Goal: Information Seeking & Learning: Find specific page/section

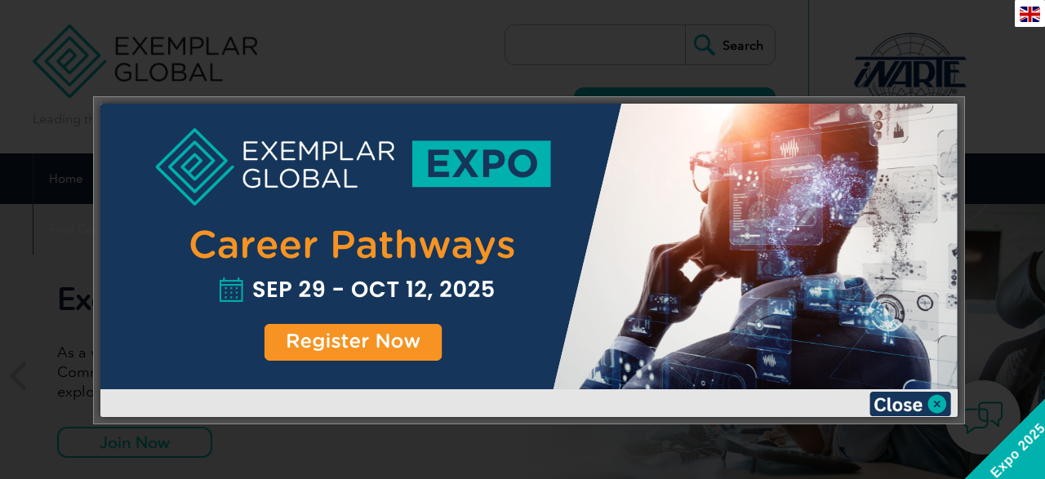
click at [958, 42] on div at bounding box center [522, 239] width 1045 height 479
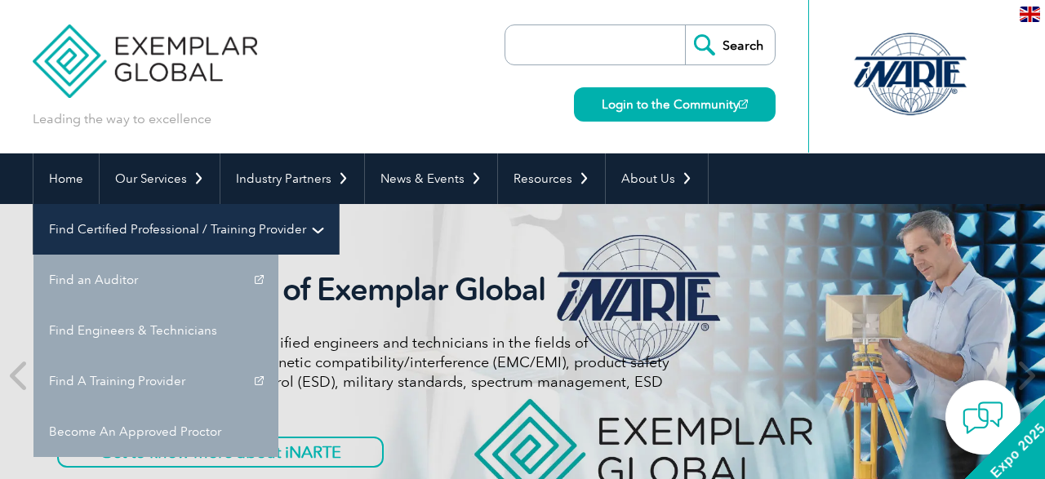
click at [339, 204] on link "Find Certified Professional / Training Provider" at bounding box center [185, 229] width 305 height 51
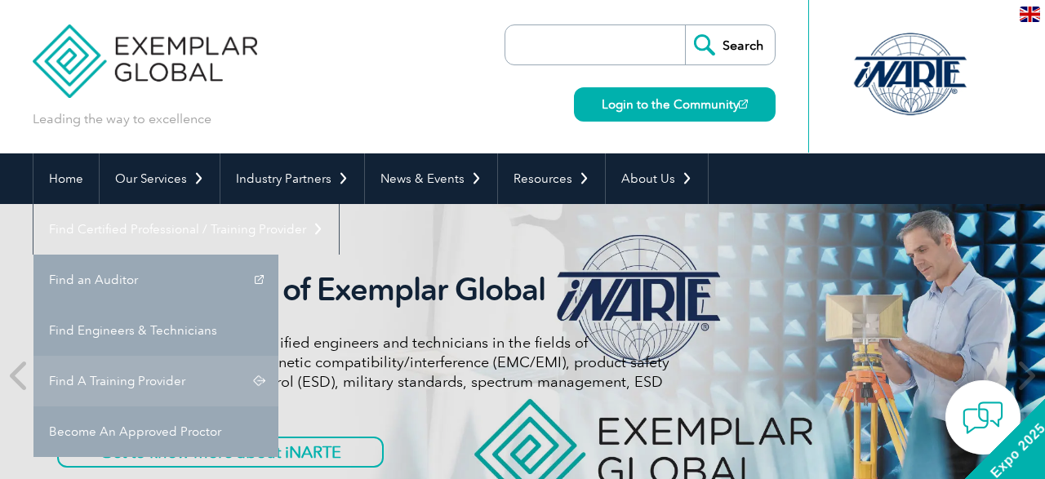
click at [278, 356] on link "Find A Training Provider" at bounding box center [155, 381] width 245 height 51
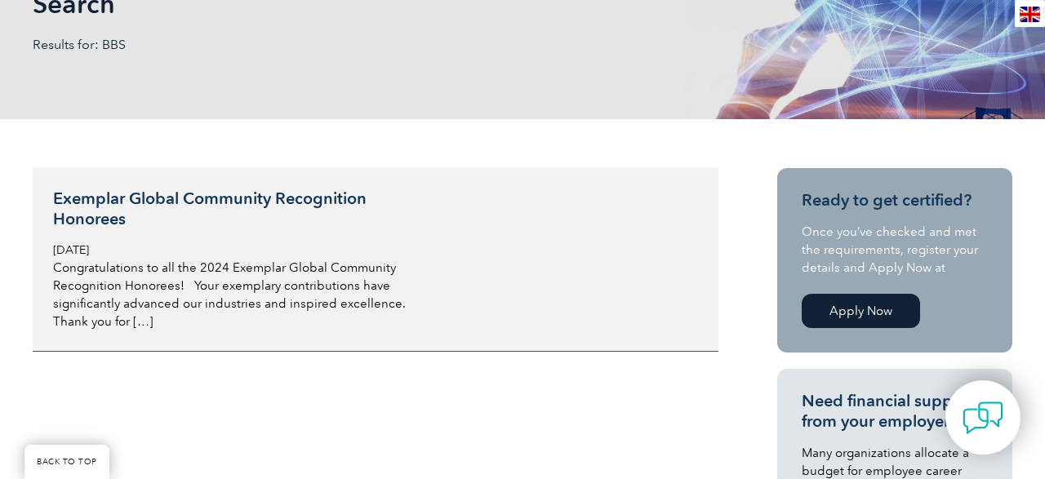
scroll to position [281, 0]
click at [202, 207] on h3 "Exemplar Global Community Recognition Honorees" at bounding box center [246, 209] width 387 height 41
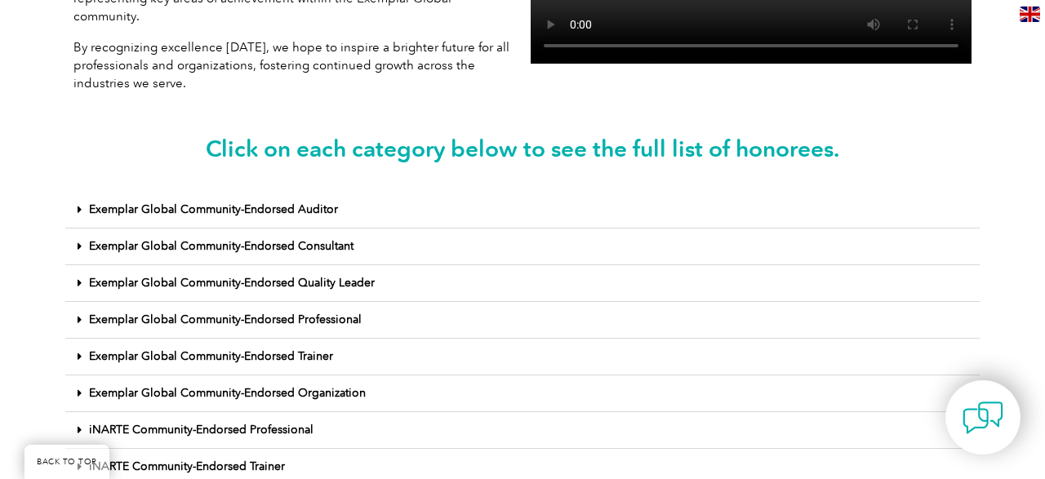
scroll to position [660, 0]
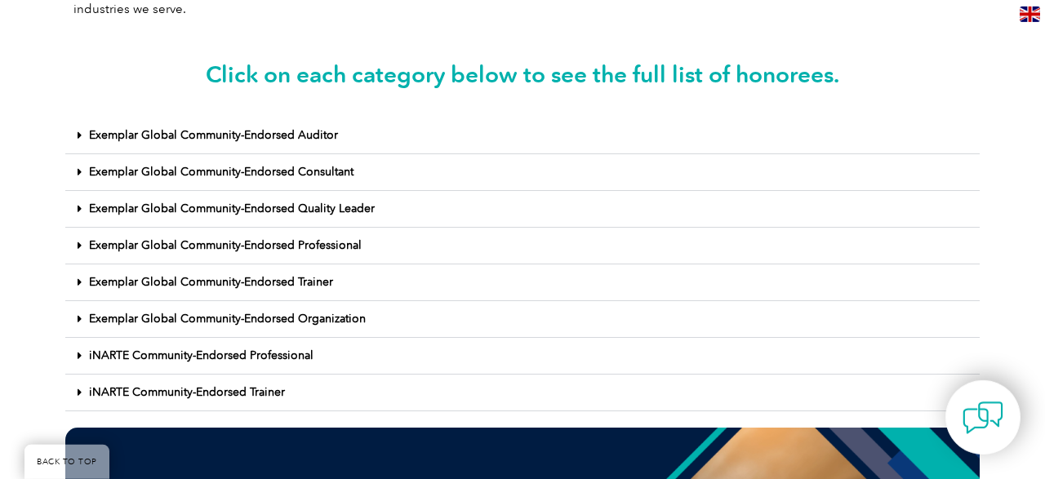
click at [293, 312] on link "Exemplar Global Community-Endorsed Organization" at bounding box center [227, 319] width 277 height 14
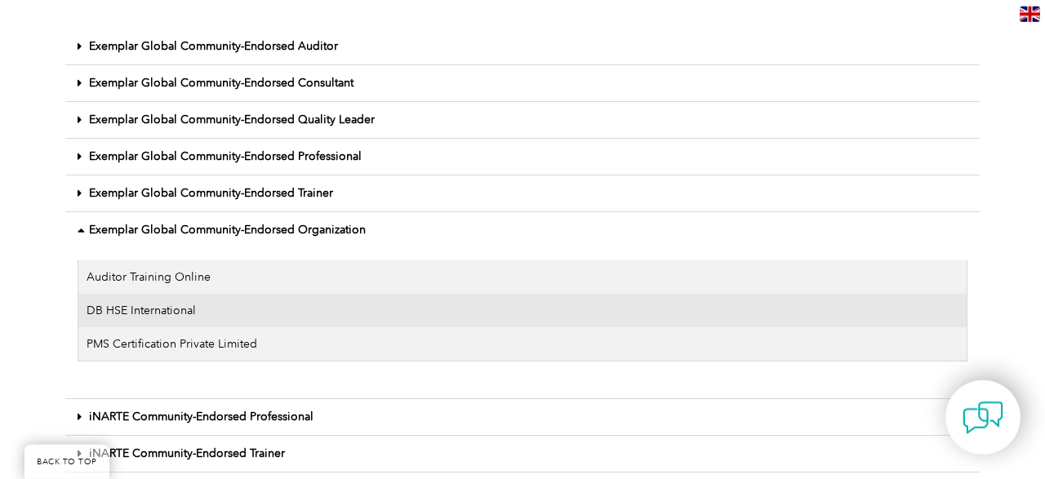
scroll to position [751, 0]
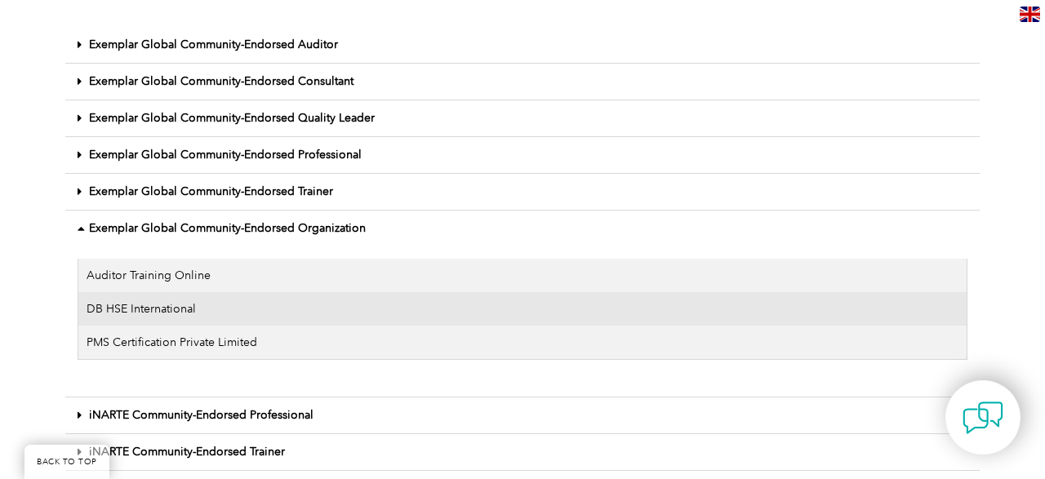
click at [304, 221] on link "Exemplar Global Community-Endorsed Organization" at bounding box center [227, 228] width 277 height 14
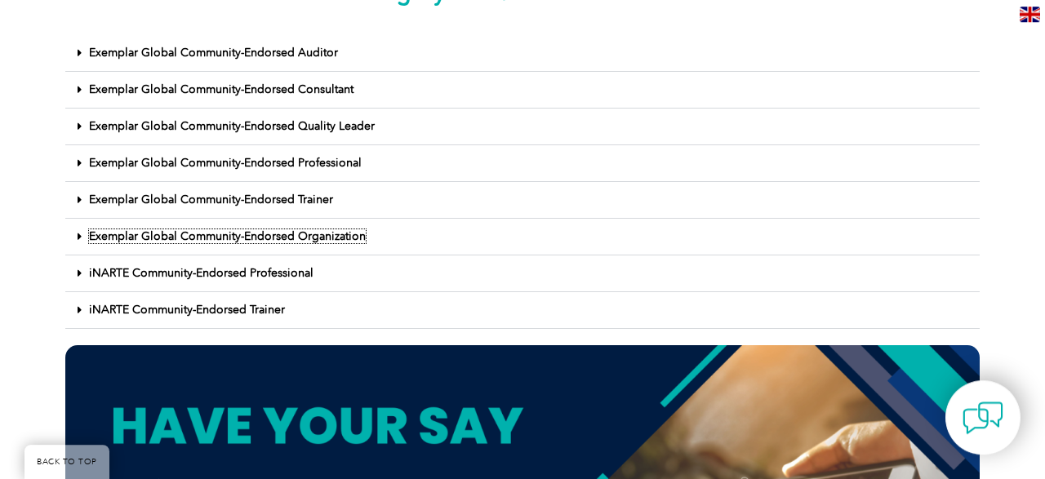
scroll to position [740, 0]
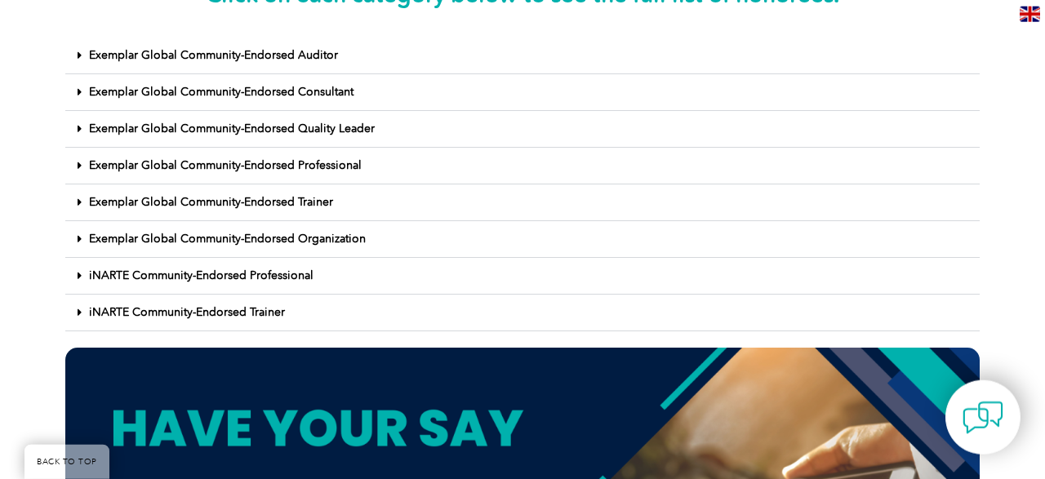
click at [260, 305] on link "iNARTE Community-Endorsed Trainer" at bounding box center [187, 312] width 196 height 14
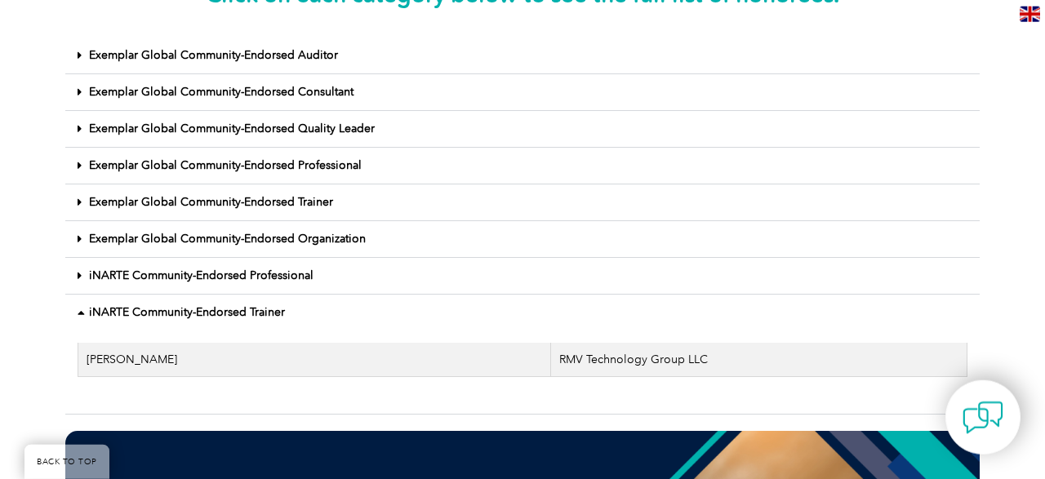
click at [260, 305] on link "iNARTE Community-Endorsed Trainer" at bounding box center [187, 312] width 196 height 14
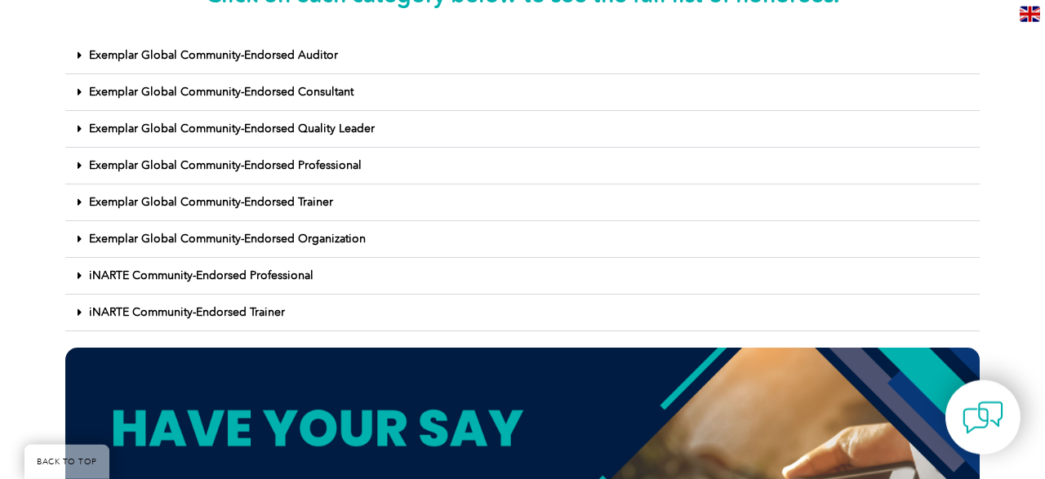
click at [284, 269] on link "iNARTE Community-Endorsed Professional" at bounding box center [201, 276] width 224 height 14
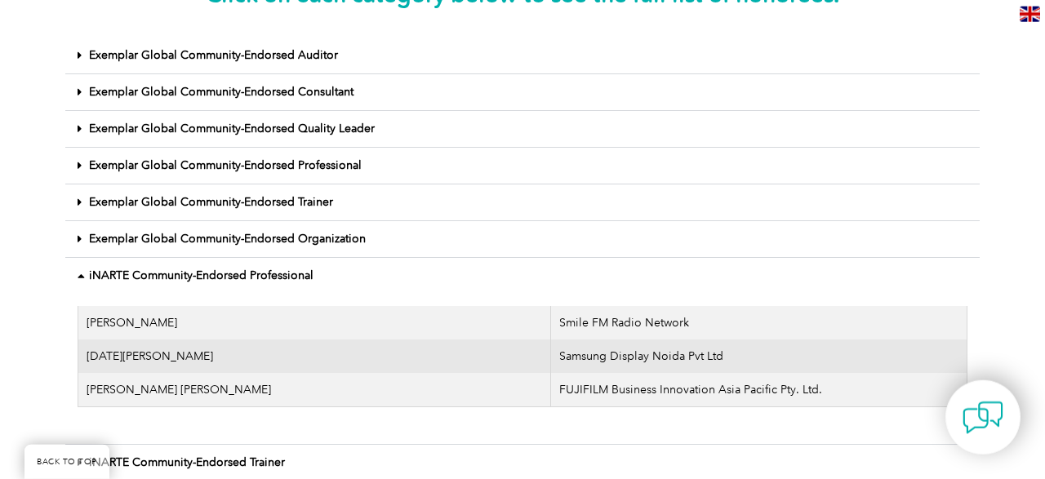
click at [284, 269] on link "iNARTE Community-Endorsed Professional" at bounding box center [201, 276] width 224 height 14
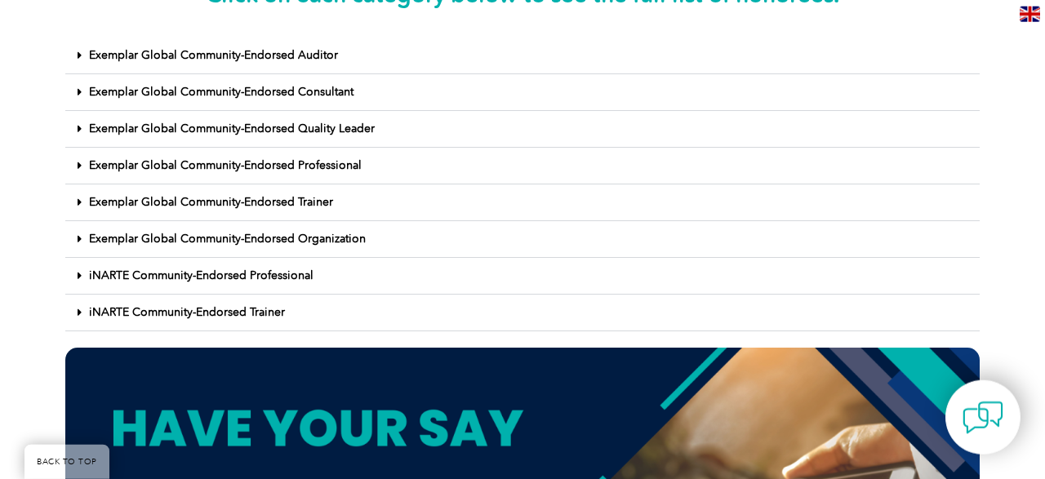
click at [292, 232] on link "Exemplar Global Community-Endorsed Organization" at bounding box center [227, 239] width 277 height 14
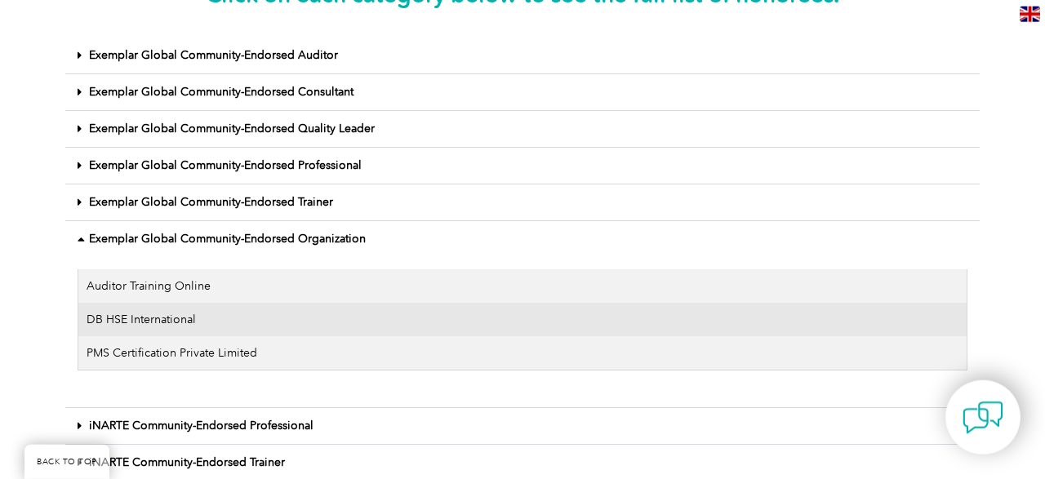
click at [327, 232] on link "Exemplar Global Community-Endorsed Organization" at bounding box center [227, 239] width 277 height 14
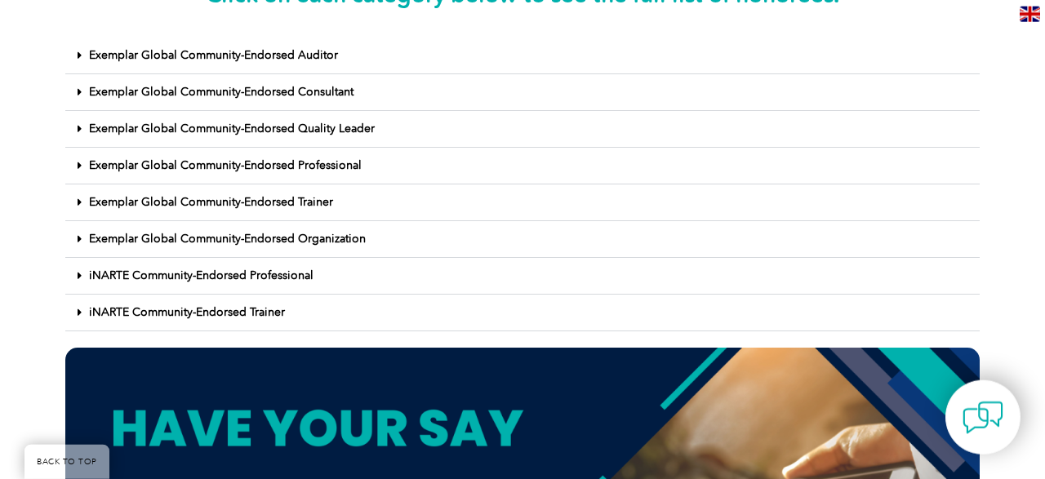
click at [330, 184] on div "Exemplar Global Community-Endorsed Trainer" at bounding box center [522, 202] width 914 height 37
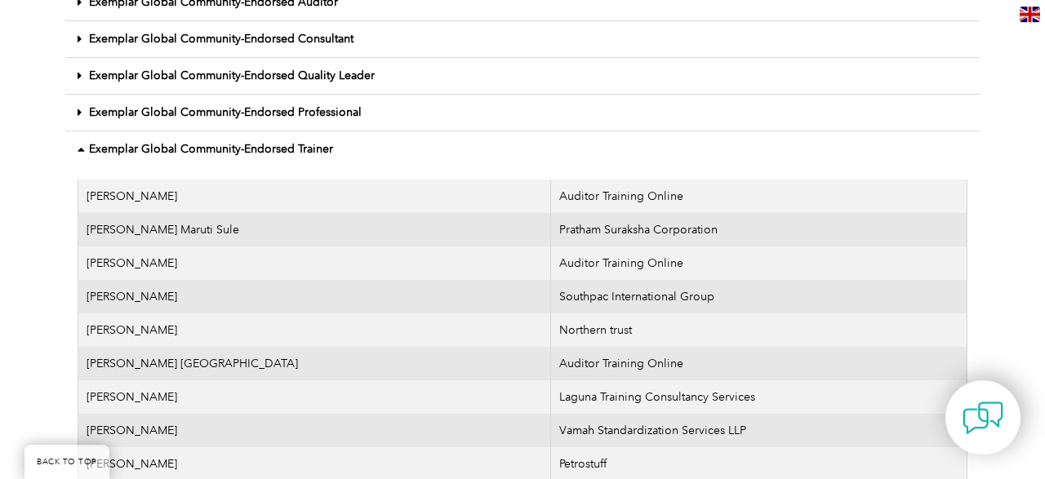
scroll to position [791, 0]
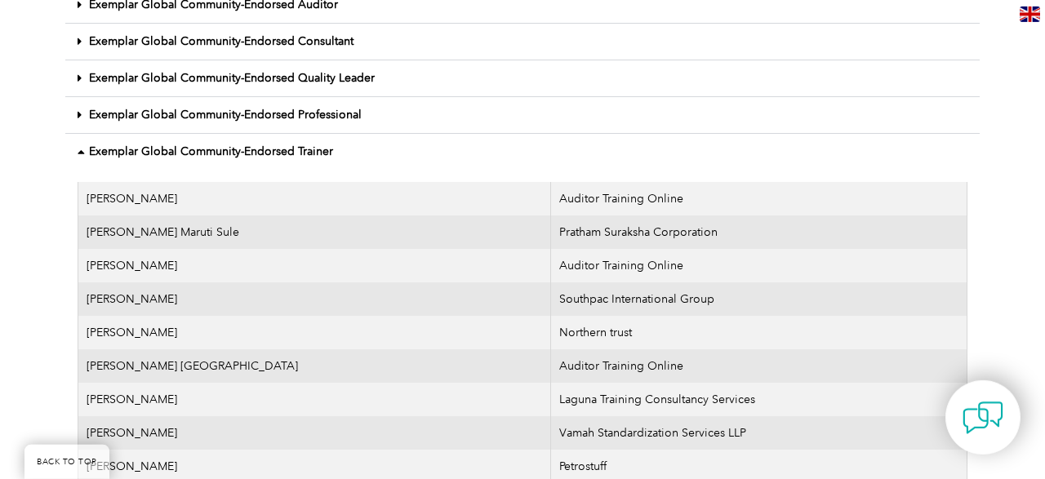
click at [285, 140] on div "Exemplar Global Community-Endorsed Trainer" at bounding box center [522, 152] width 914 height 36
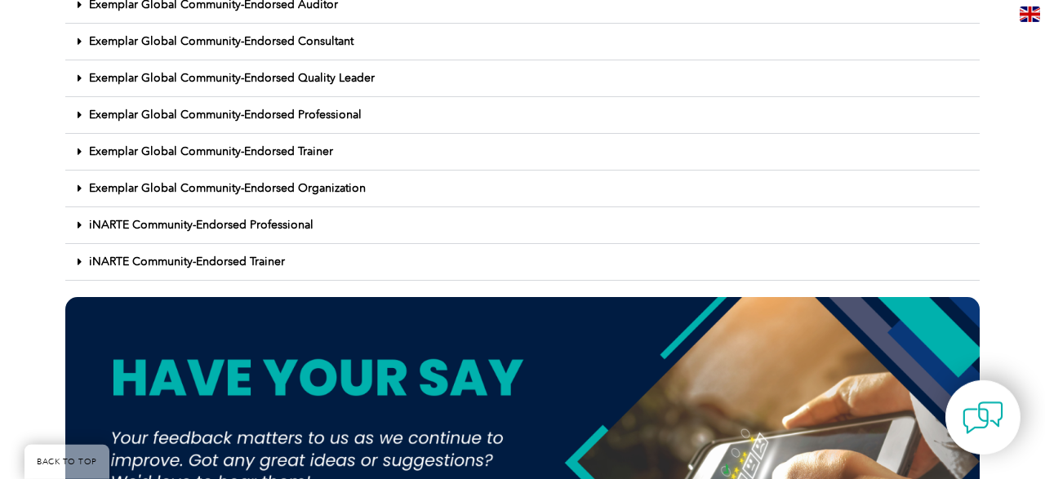
click at [264, 108] on link "Exemplar Global Community-Endorsed Professional" at bounding box center [225, 115] width 273 height 14
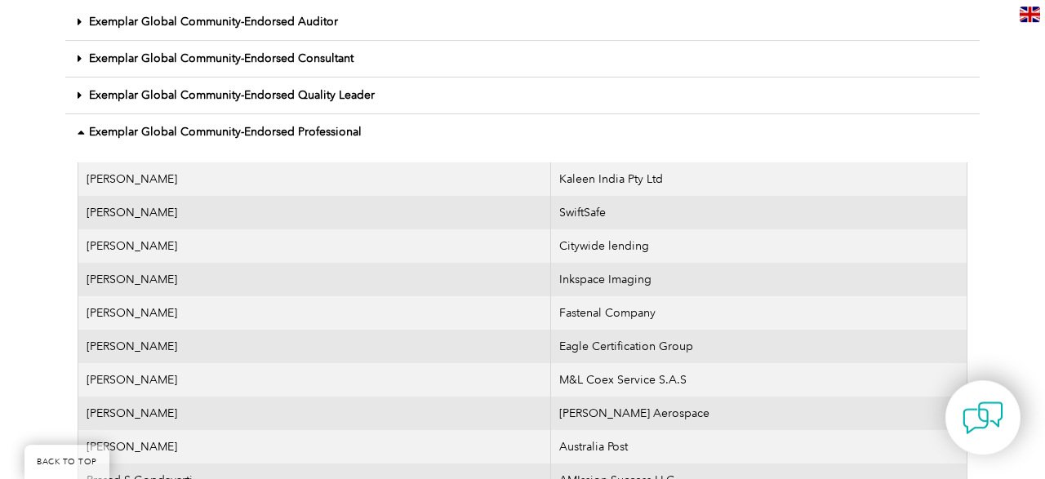
scroll to position [772, 0]
click at [313, 127] on link "Exemplar Global Community-Endorsed Professional" at bounding box center [225, 134] width 273 height 14
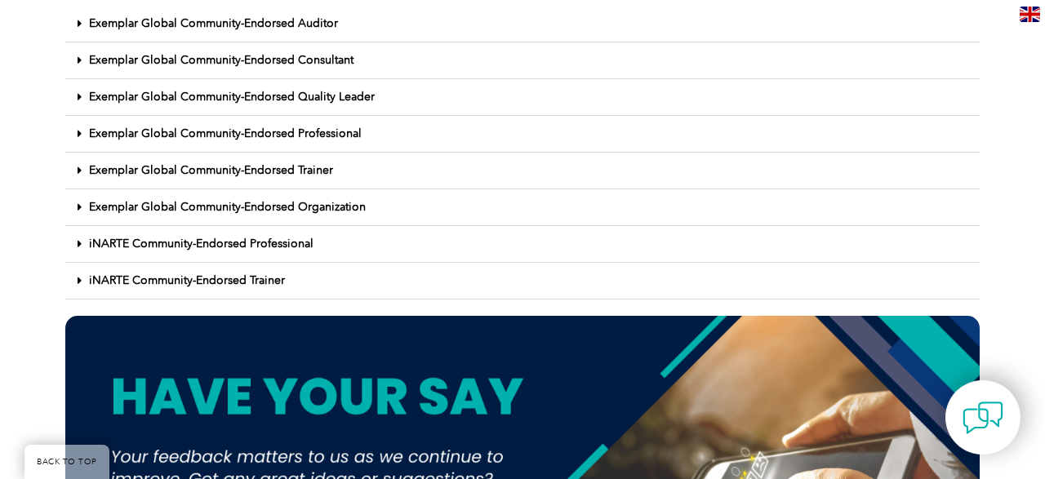
click at [336, 90] on link "Exemplar Global Community-Endorsed Quality Leader" at bounding box center [232, 97] width 286 height 14
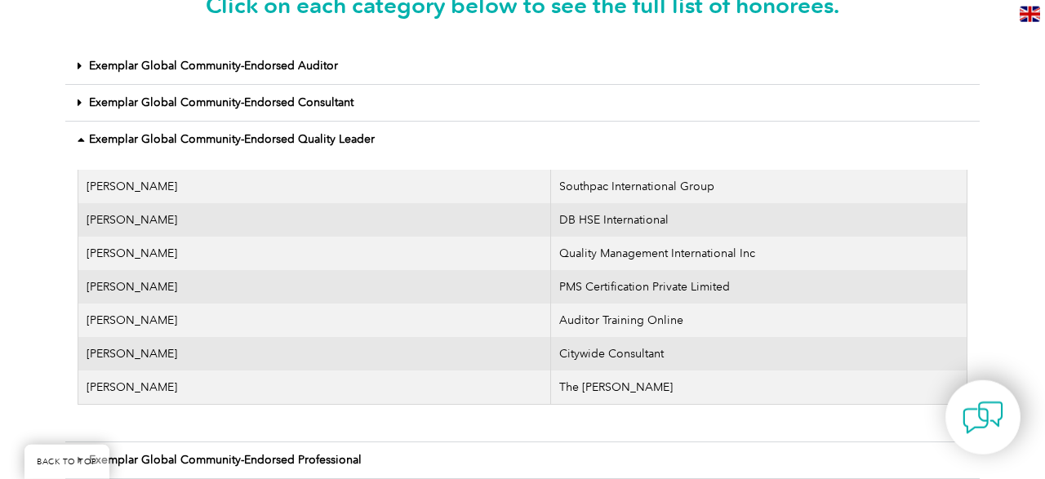
scroll to position [728, 0]
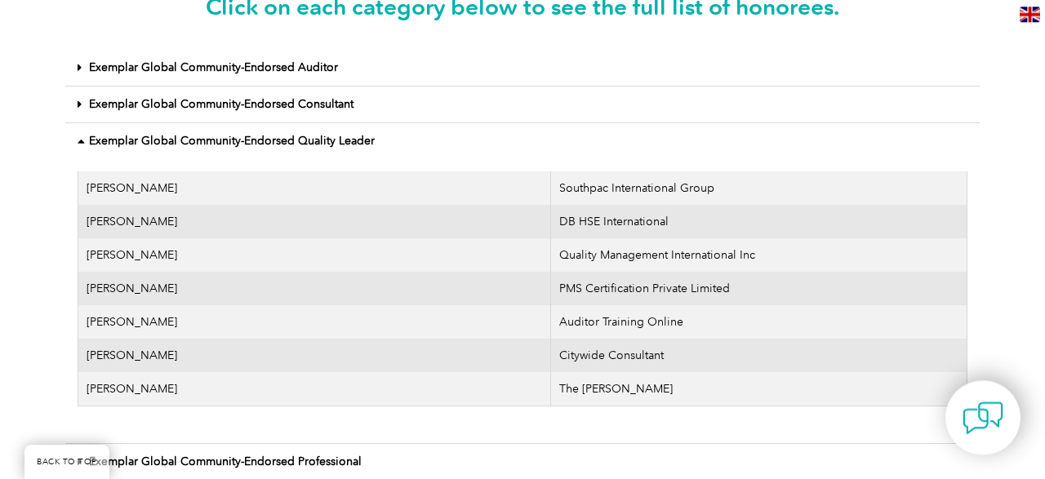
click at [318, 134] on link "Exemplar Global Community-Endorsed Quality Leader" at bounding box center [232, 141] width 286 height 14
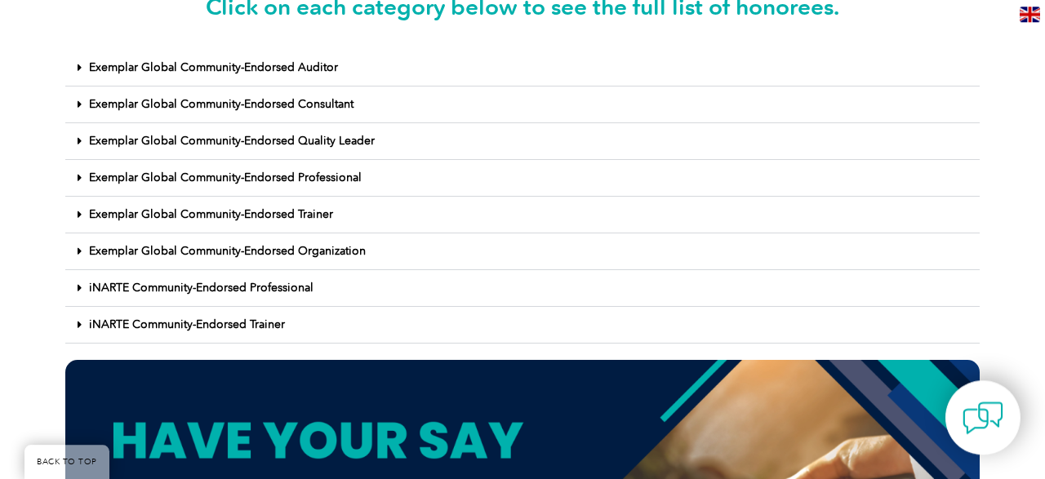
click at [321, 99] on div "Exemplar Global Community-Endorsed Consultant" at bounding box center [522, 105] width 914 height 37
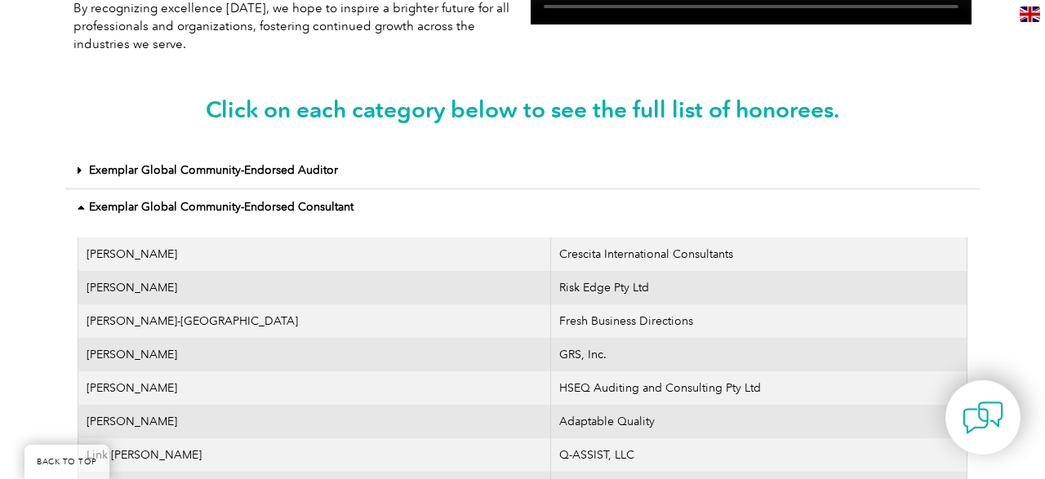
scroll to position [623, 0]
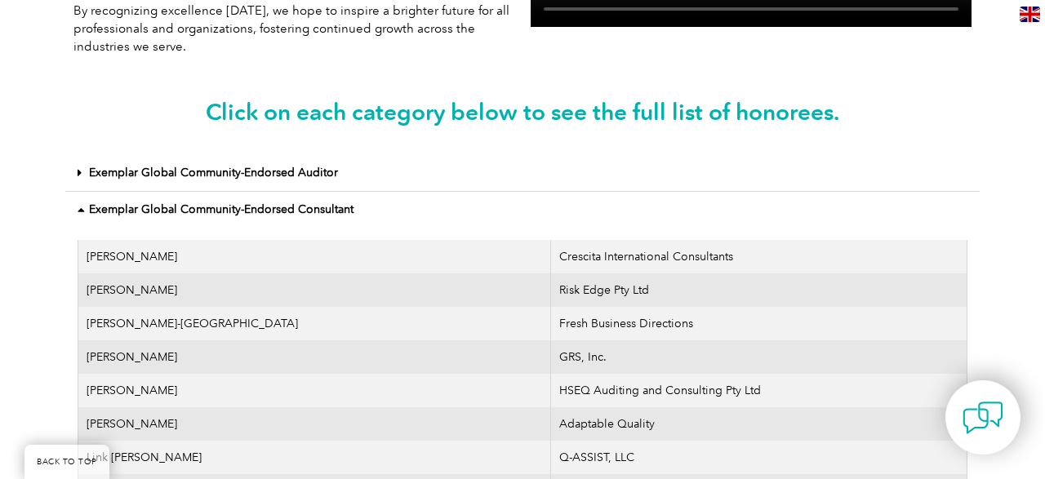
click at [315, 192] on div "Exemplar Global Community-Endorsed Consultant" at bounding box center [522, 210] width 914 height 36
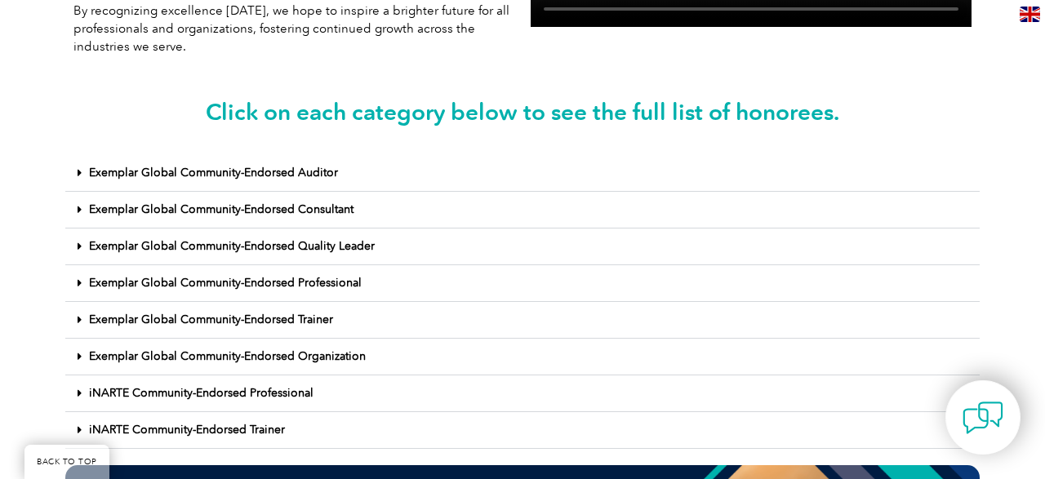
click at [321, 155] on div "Exemplar Global Community-Endorsed Auditor" at bounding box center [522, 173] width 914 height 37
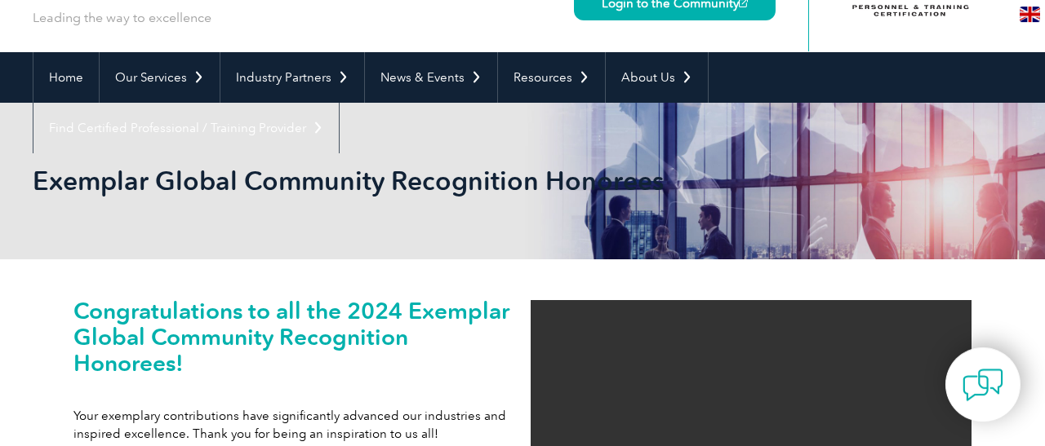
scroll to position [87, 0]
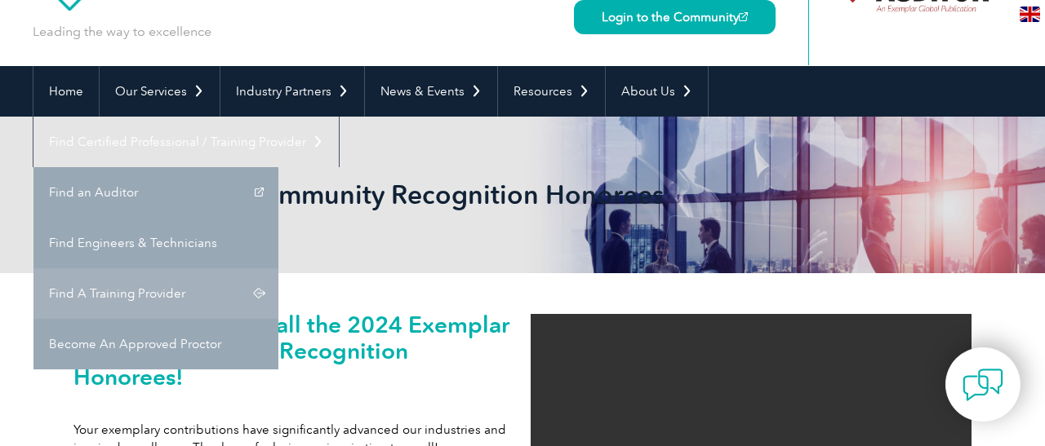
click at [278, 269] on link "Find A Training Provider" at bounding box center [155, 294] width 245 height 51
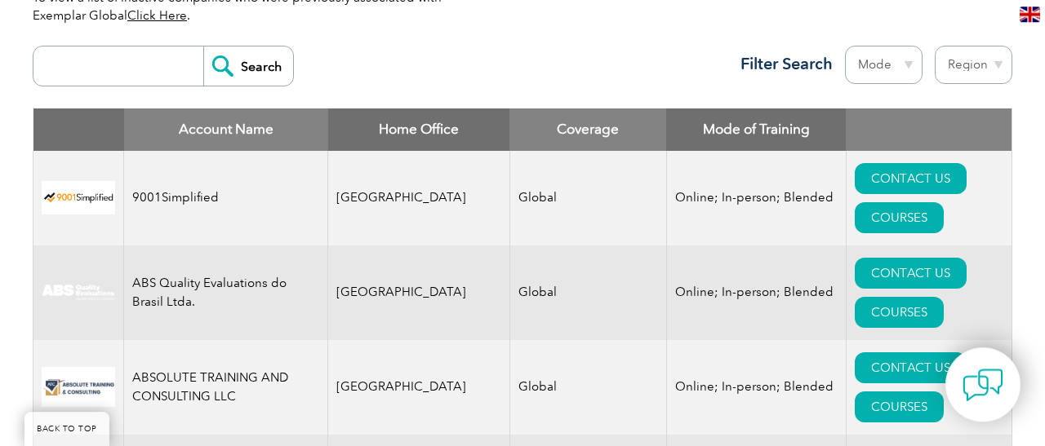
scroll to position [609, 0]
click at [149, 68] on input "search" at bounding box center [123, 66] width 162 height 39
type input "BBS"
click at [260, 69] on input "Search" at bounding box center [248, 66] width 90 height 39
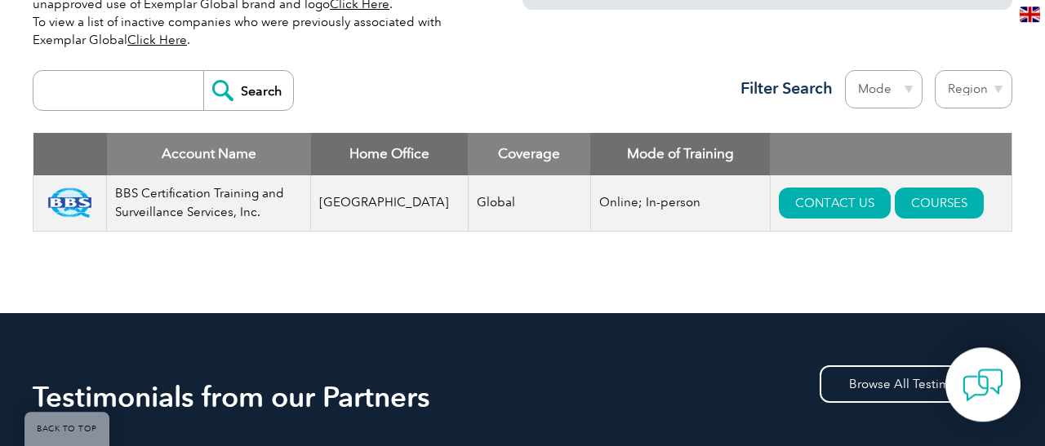
scroll to position [596, 0]
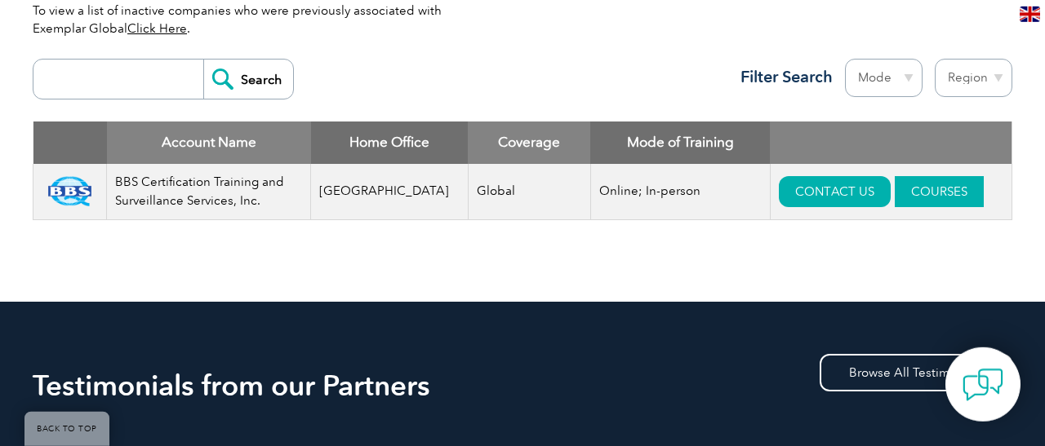
click at [908, 188] on link "COURSES" at bounding box center [939, 191] width 89 height 31
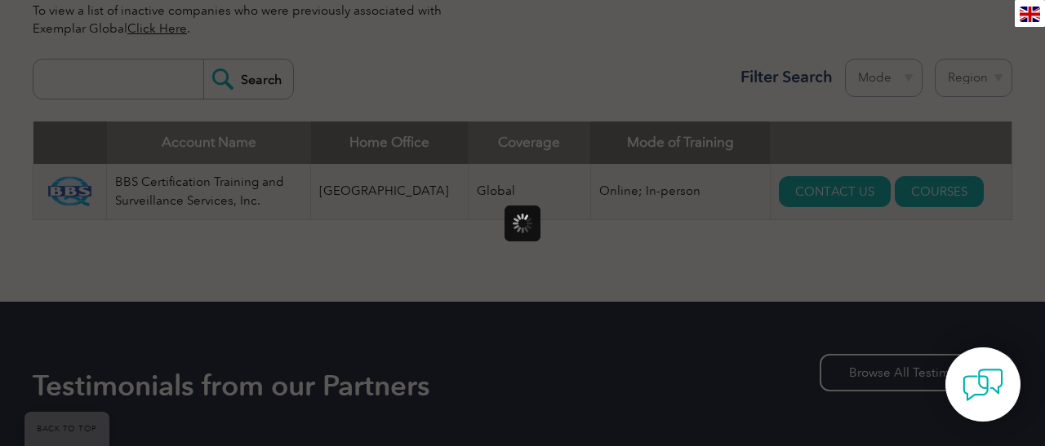
scroll to position [0, 0]
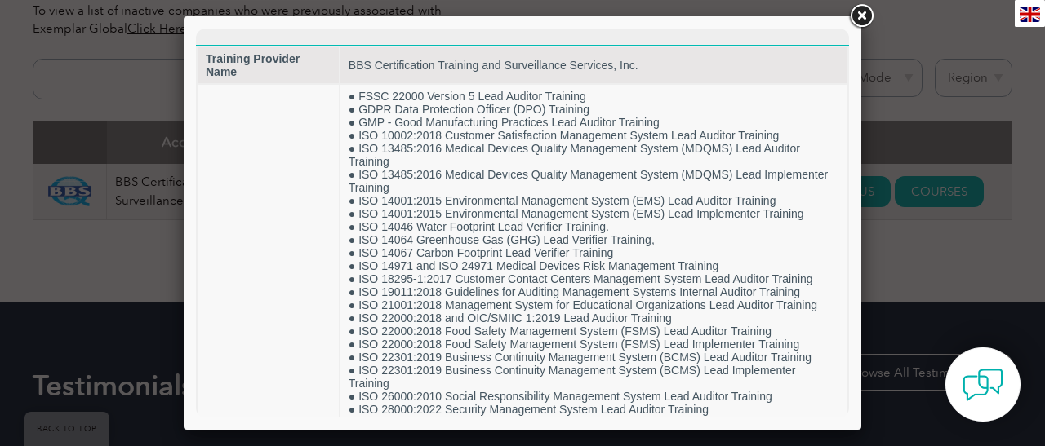
click at [858, 16] on link at bounding box center [860, 16] width 29 height 29
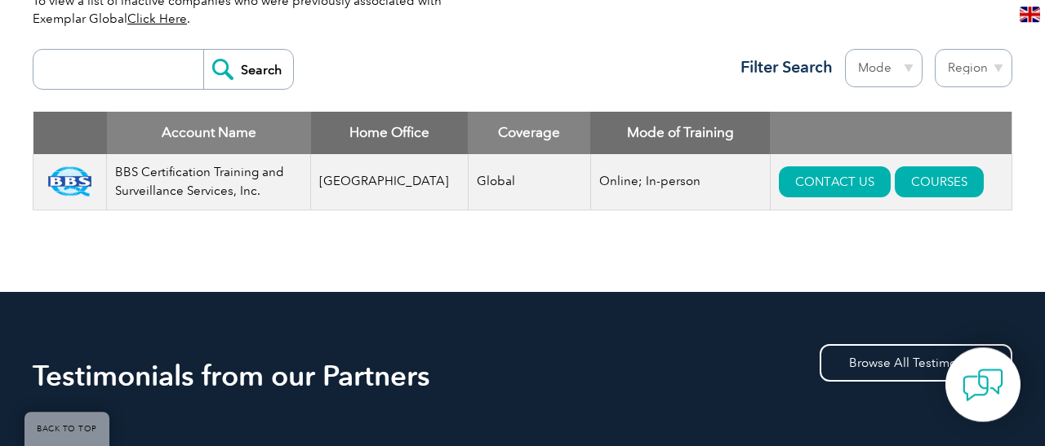
scroll to position [604, 0]
